Goal: Information Seeking & Learning: Learn about a topic

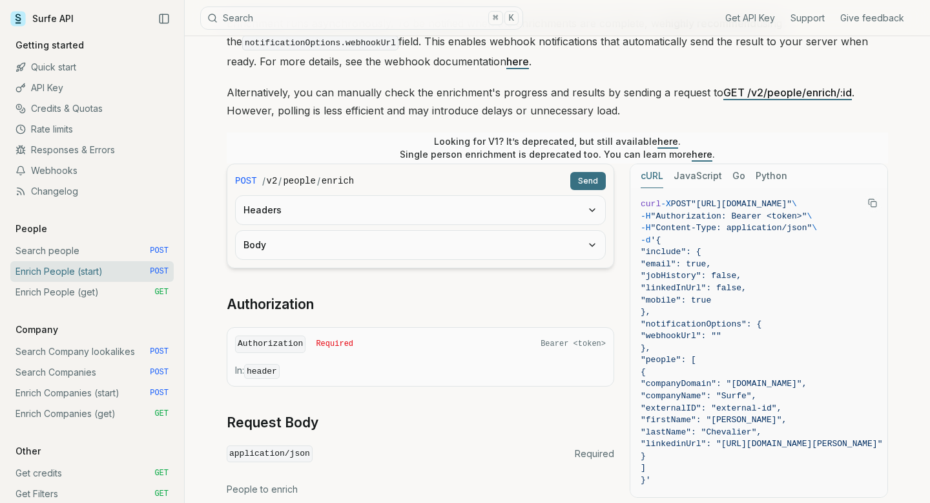
scroll to position [189, 0]
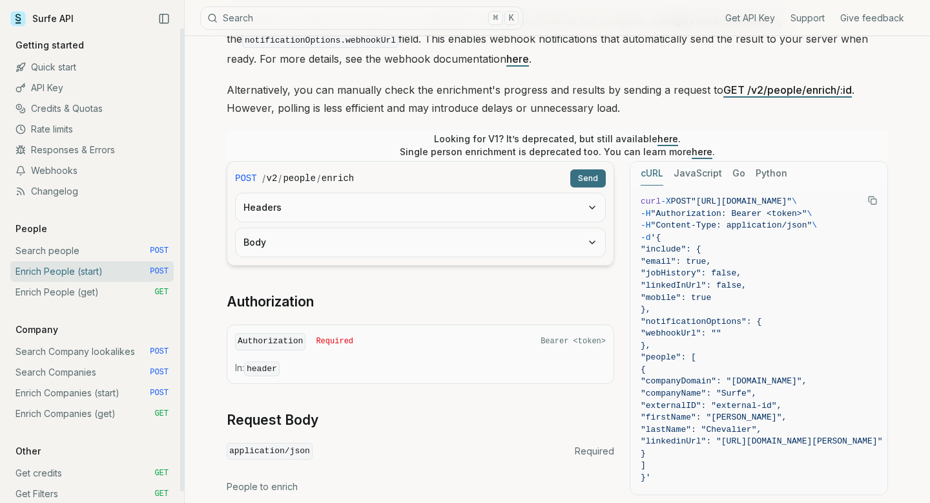
click at [78, 248] on link "Search people POST" at bounding box center [91, 250] width 163 height 21
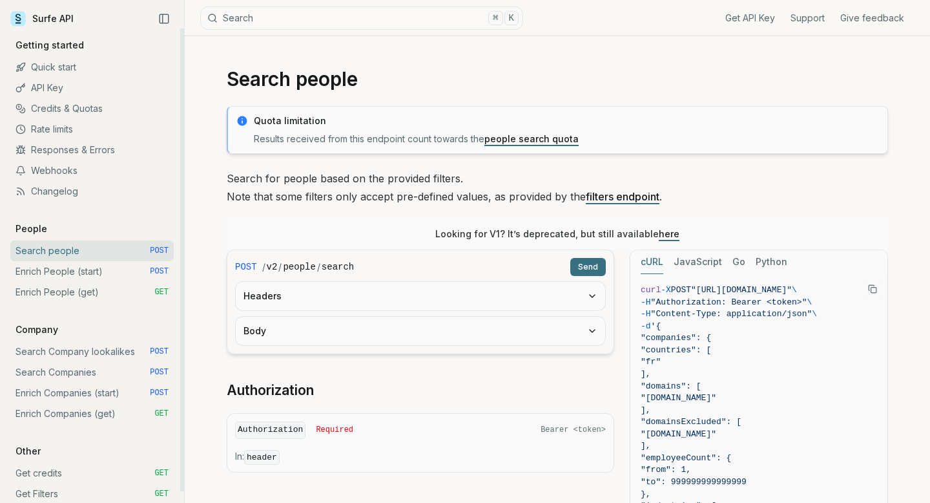
click at [72, 288] on link "Enrich People (get) GET" at bounding box center [91, 292] width 163 height 21
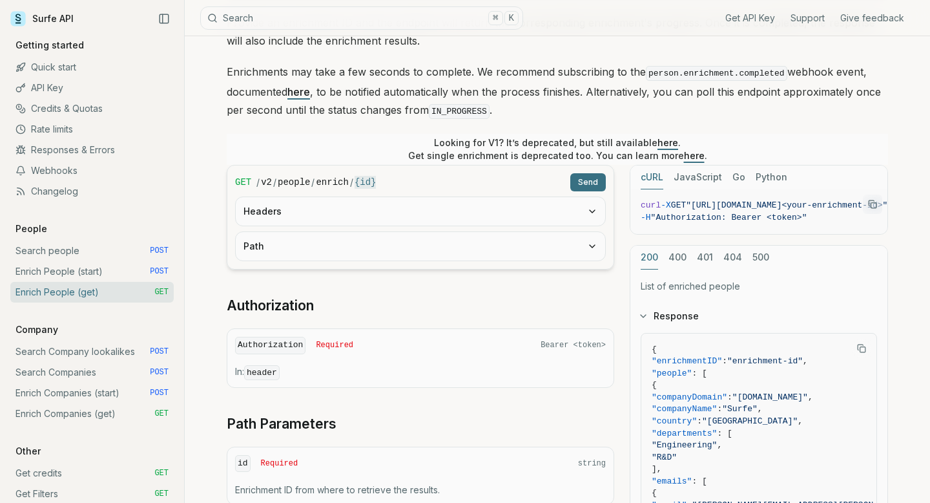
scroll to position [150, 0]
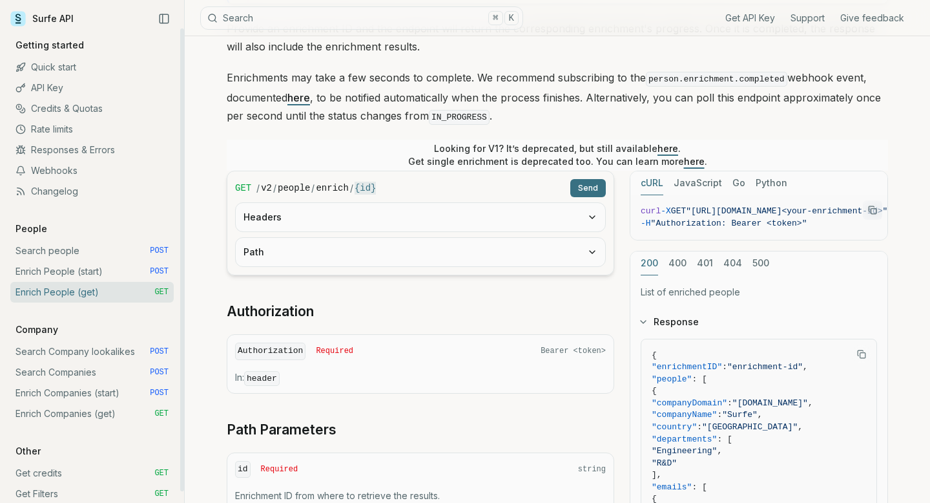
click at [67, 65] on link "Quick start" at bounding box center [91, 67] width 163 height 21
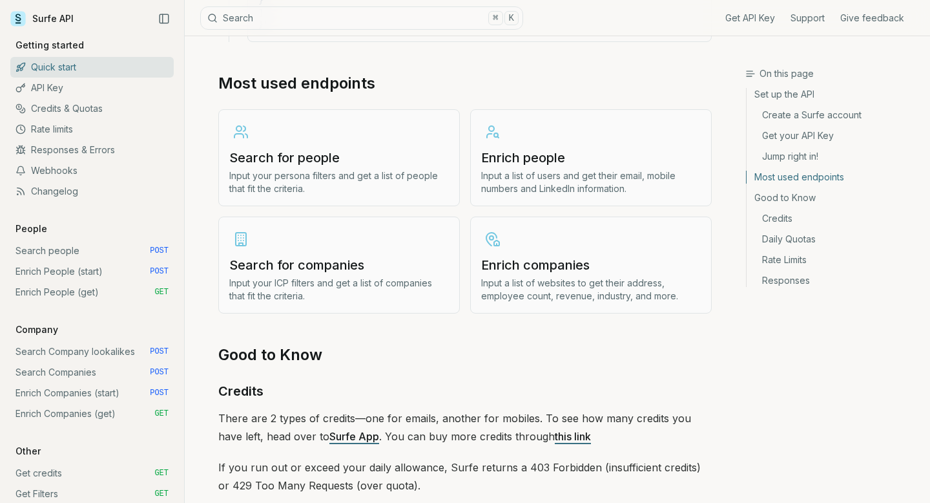
scroll to position [1520, 0]
click at [532, 153] on h3 "Enrich people" at bounding box center [591, 158] width 220 height 18
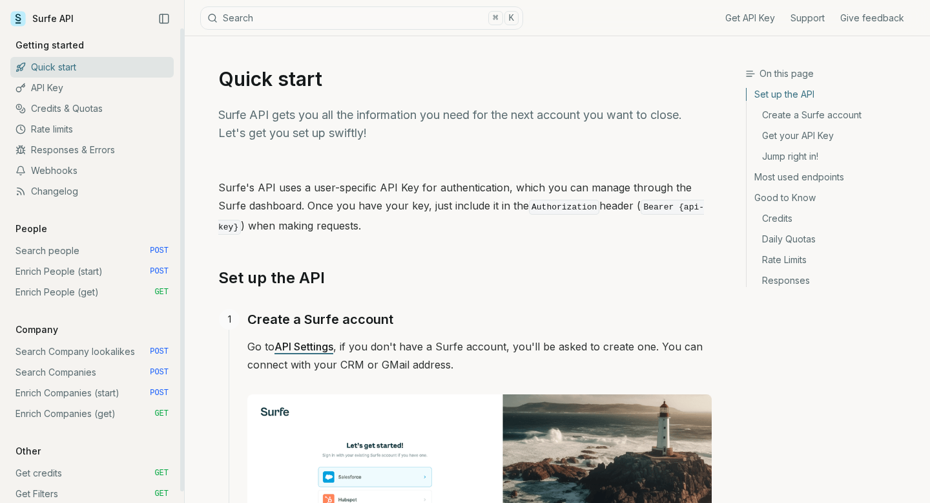
click at [51, 249] on link "Search people POST" at bounding box center [91, 250] width 163 height 21
